Goal: Browse casually

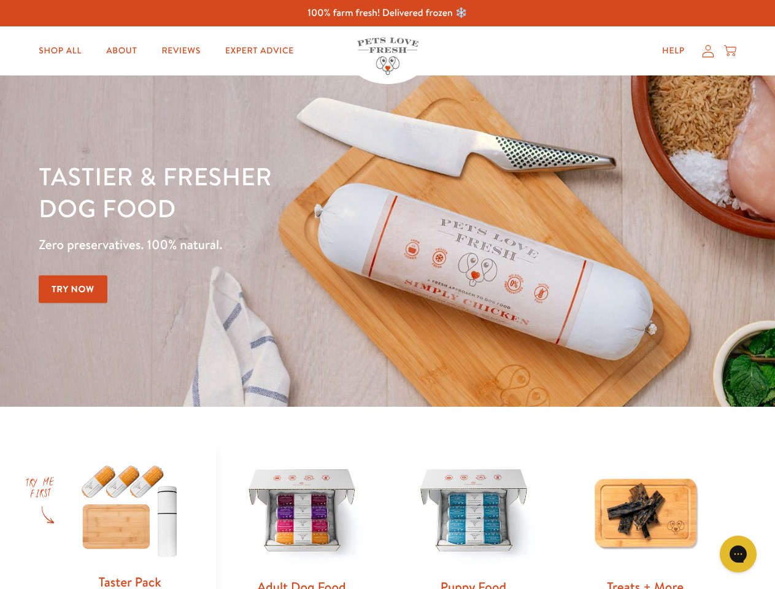
click at [387, 295] on div "Tastier & fresher dog food Zero preservatives. 100% natural. Try Now" at bounding box center [271, 241] width 465 height 162
click at [739, 554] on icon "Gorgias live chat" at bounding box center [739, 554] width 12 height 12
